Goal: Task Accomplishment & Management: Use online tool/utility

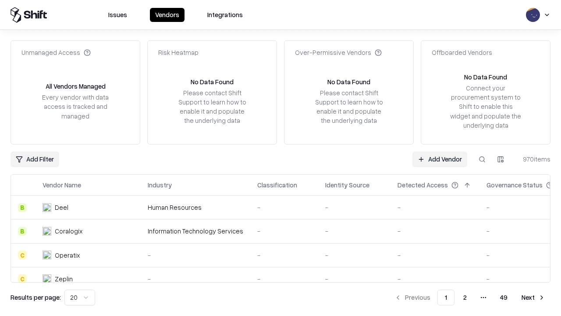
click at [440, 159] on link "Add Vendor" at bounding box center [439, 159] width 55 height 16
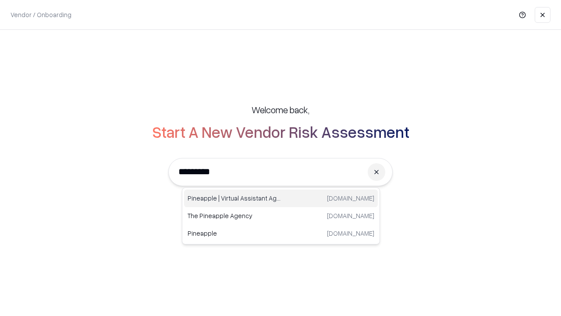
click at [281, 198] on div "Pineapple | Virtual Assistant Agency [DOMAIN_NAME]" at bounding box center [281, 198] width 194 height 18
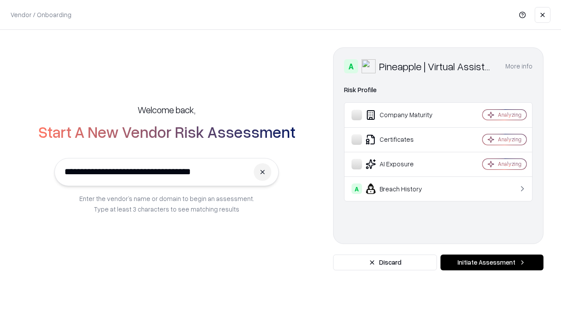
type input "**********"
click at [492, 262] on button "Initiate Assessment" at bounding box center [491, 262] width 103 height 16
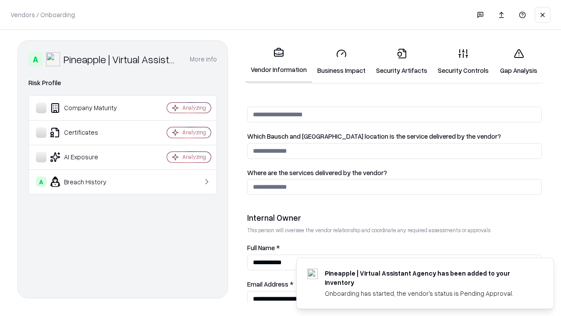
scroll to position [454, 0]
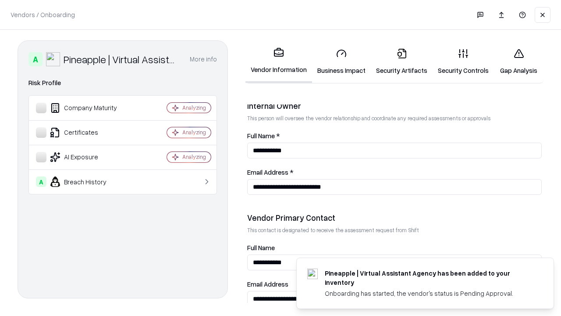
click at [341, 61] on link "Business Impact" at bounding box center [341, 61] width 59 height 41
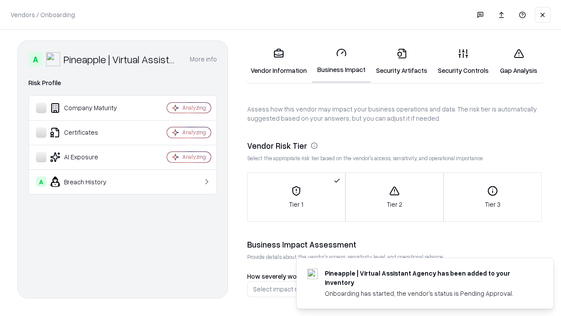
click at [518, 61] on link "Gap Analysis" at bounding box center [519, 61] width 50 height 41
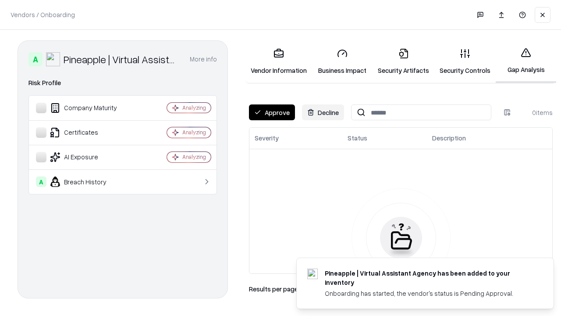
click at [272, 112] on button "Approve" at bounding box center [272, 112] width 46 height 16
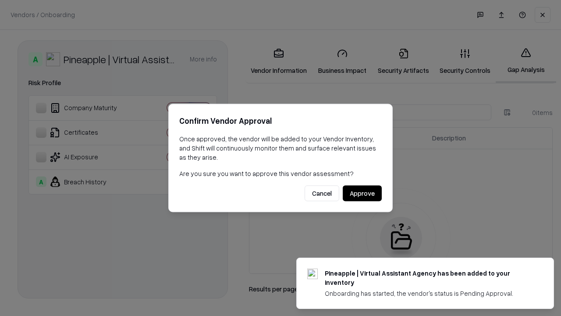
click at [362, 193] on button "Approve" at bounding box center [362, 193] width 39 height 16
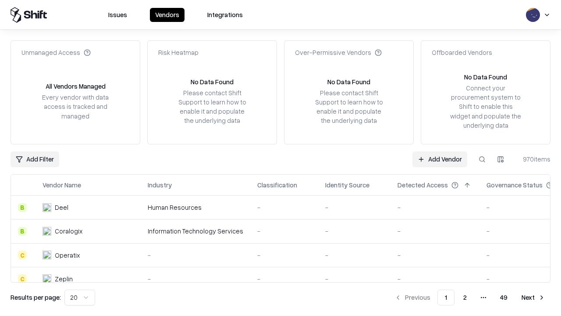
type input "**********"
click at [440, 159] on link "Add Vendor" at bounding box center [439, 159] width 55 height 16
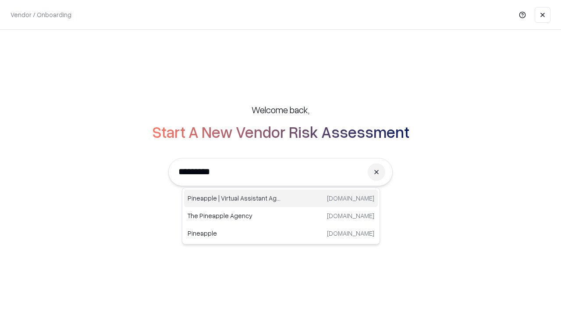
click at [281, 198] on div "Pineapple | Virtual Assistant Agency [DOMAIN_NAME]" at bounding box center [281, 198] width 194 height 18
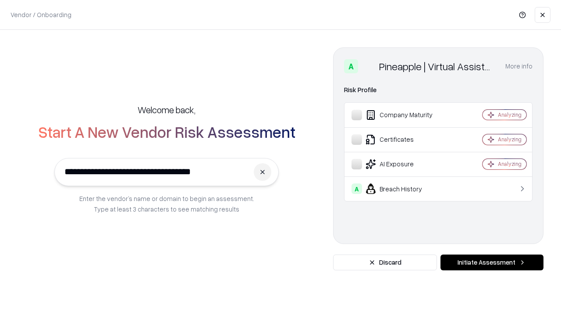
type input "**********"
click at [492, 262] on button "Initiate Assessment" at bounding box center [491, 262] width 103 height 16
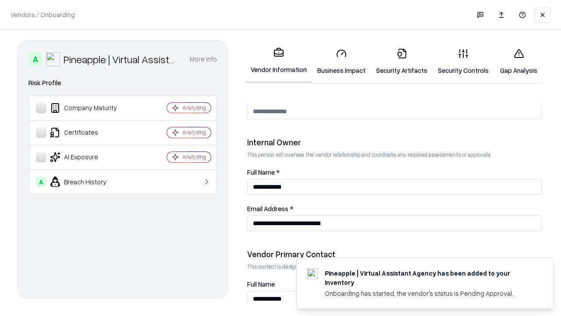
scroll to position [454, 0]
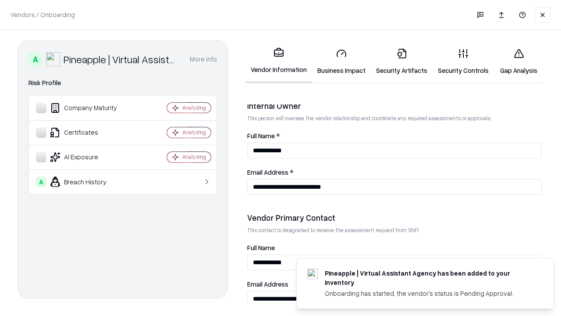
click at [518, 61] on link "Gap Analysis" at bounding box center [519, 61] width 50 height 41
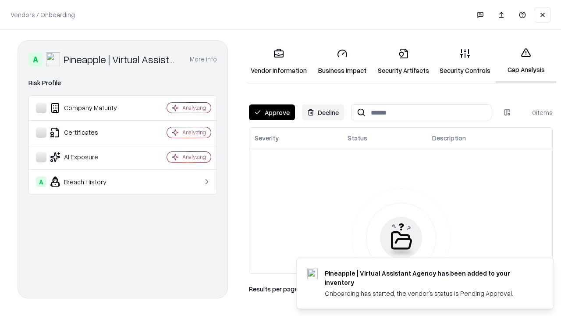
click at [272, 112] on button "Approve" at bounding box center [272, 112] width 46 height 16
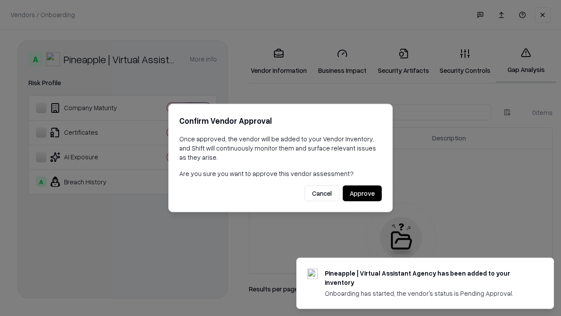
click at [362, 193] on button "Approve" at bounding box center [362, 193] width 39 height 16
